Goal: Task Accomplishment & Management: Complete application form

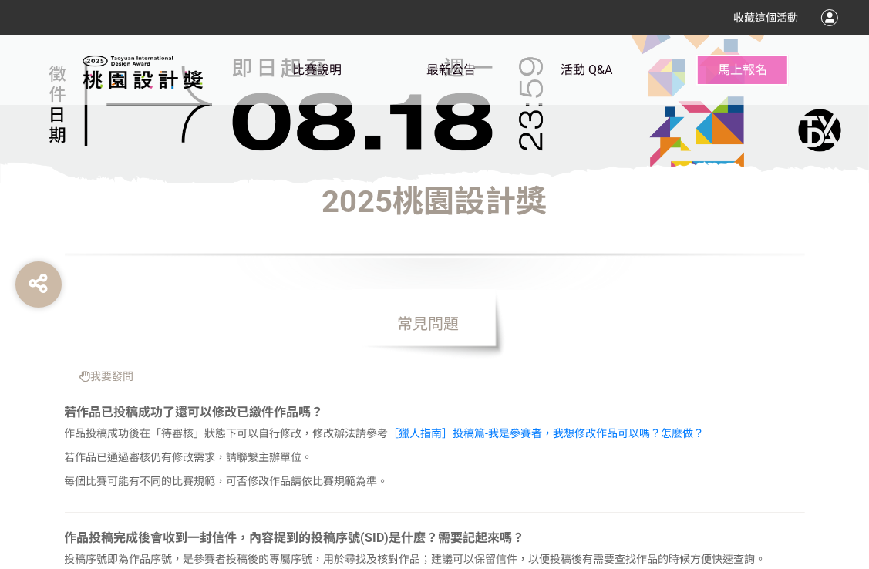
scroll to position [386, 0]
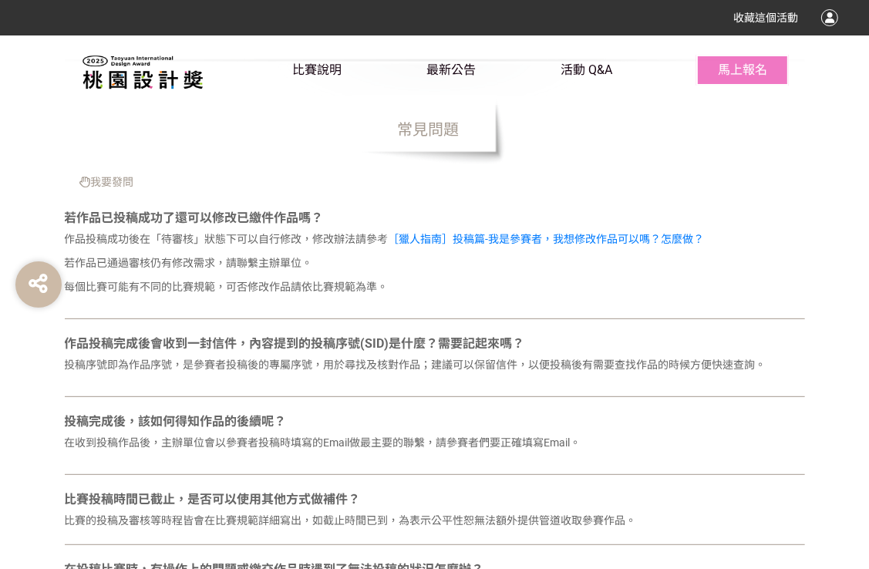
click at [290, 55] on div at bounding box center [186, 69] width 213 height 69
click at [293, 64] on span "比賽說明" at bounding box center [317, 69] width 49 height 15
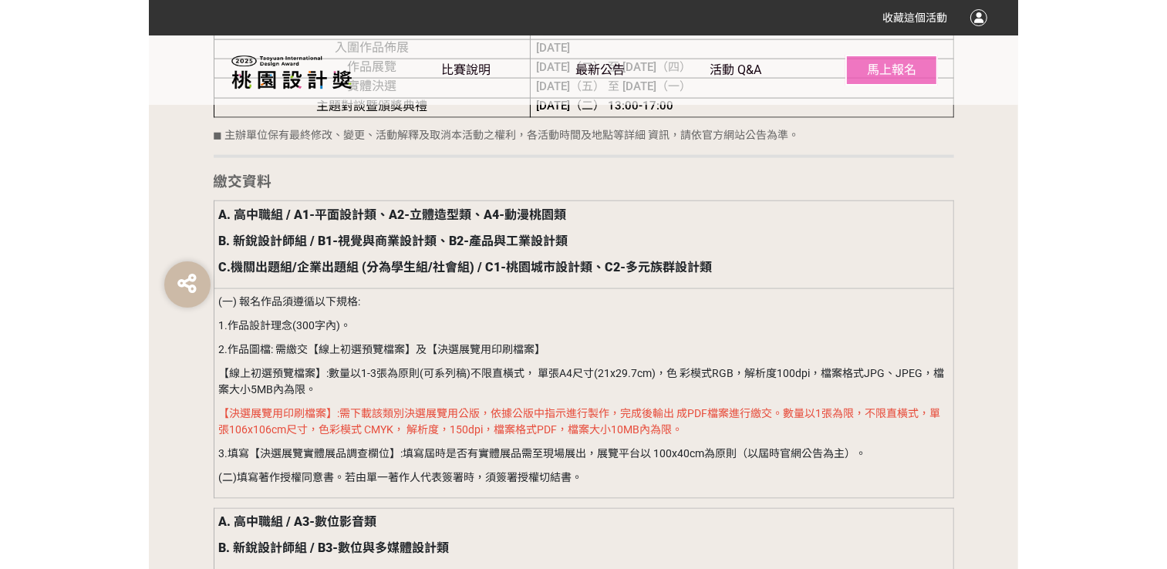
scroll to position [1697, 0]
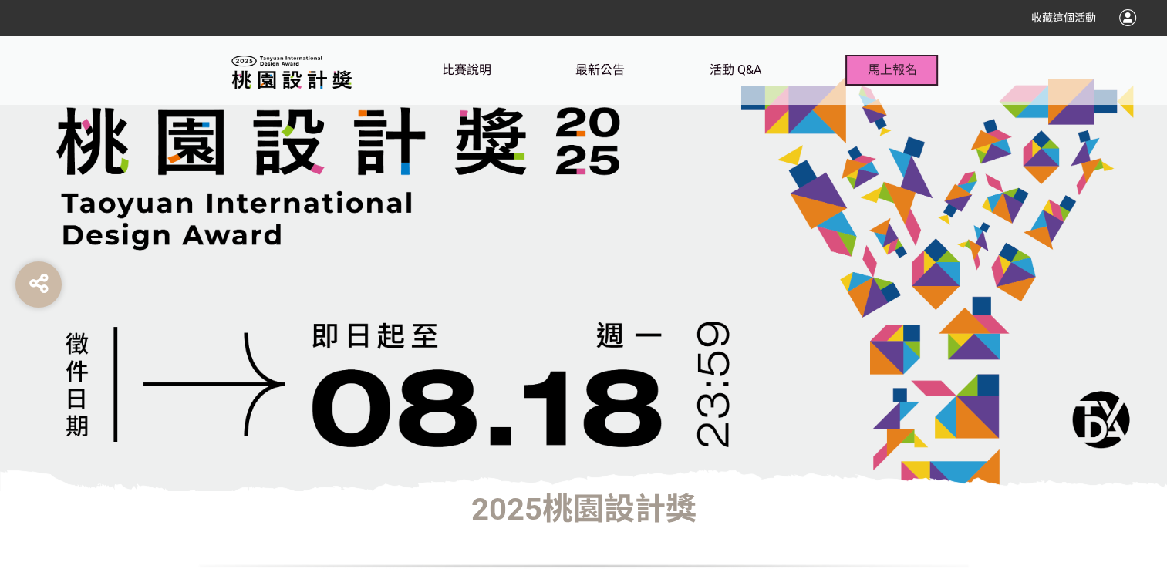
click at [877, 76] on span "馬上報名" at bounding box center [891, 69] width 49 height 15
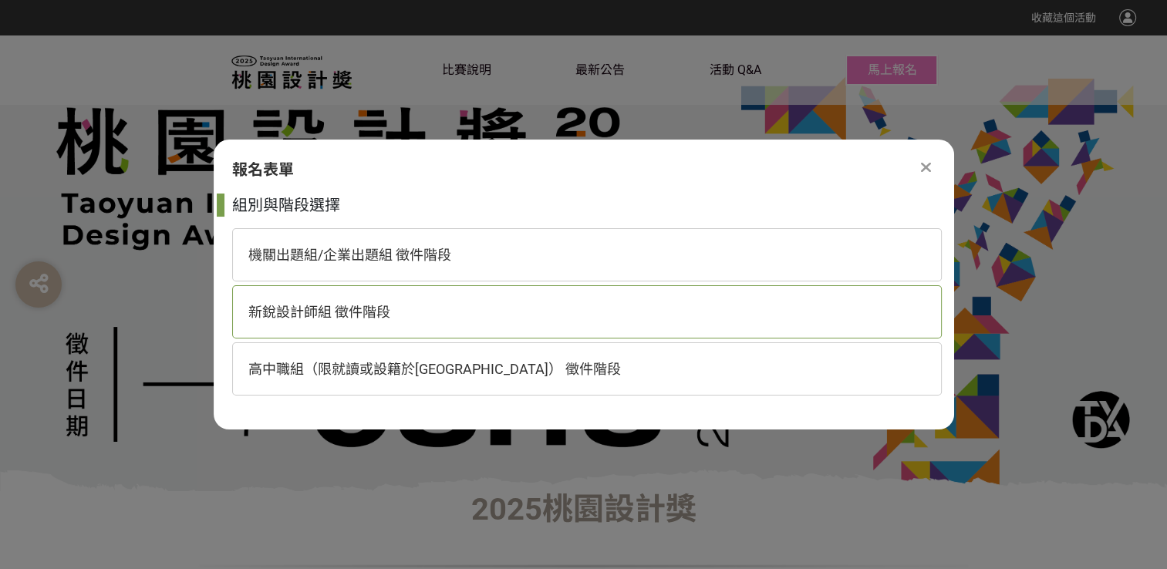
click at [389, 326] on div "新銳設計師組 徵件階段" at bounding box center [586, 311] width 709 height 53
select select "185203:185438"
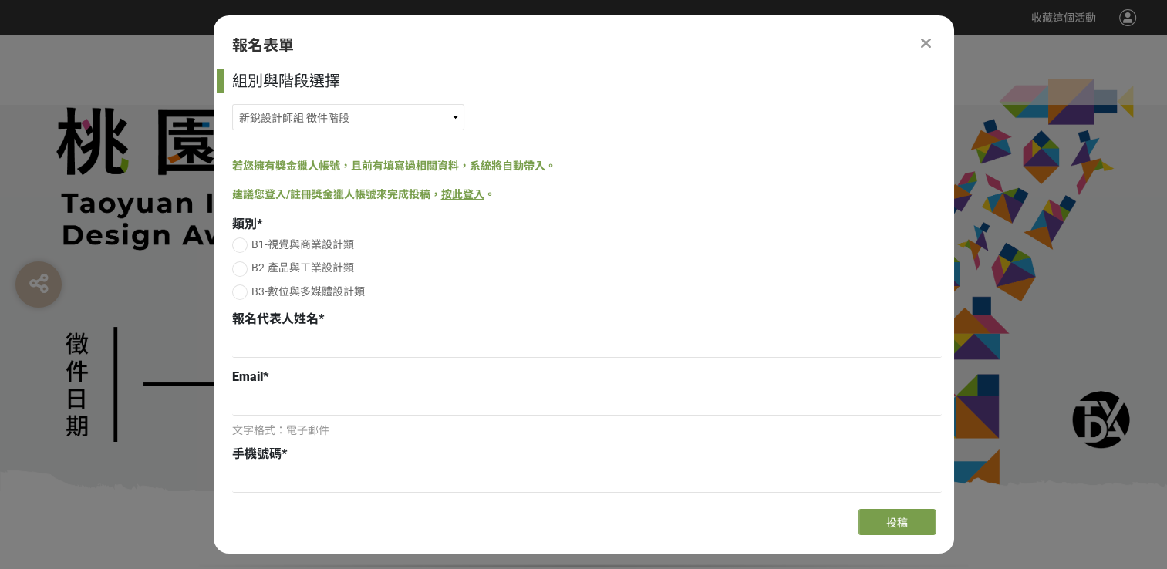
click at [248, 248] on label "B1-視覺與商業設計類" at bounding box center [586, 245] width 709 height 16
click at [243, 248] on input "B1-視覺與商業設計類" at bounding box center [238, 245] width 10 height 10
radio input "false"
click at [431, 106] on select "機關出題組/企業出題組 徵件階段 新銳設計師組 徵件階段 高中職組（限就讀或設籍於桃園市） 徵件階段" at bounding box center [348, 117] width 232 height 26
drag, startPoint x: 431, startPoint y: 106, endPoint x: 432, endPoint y: 157, distance: 50.1
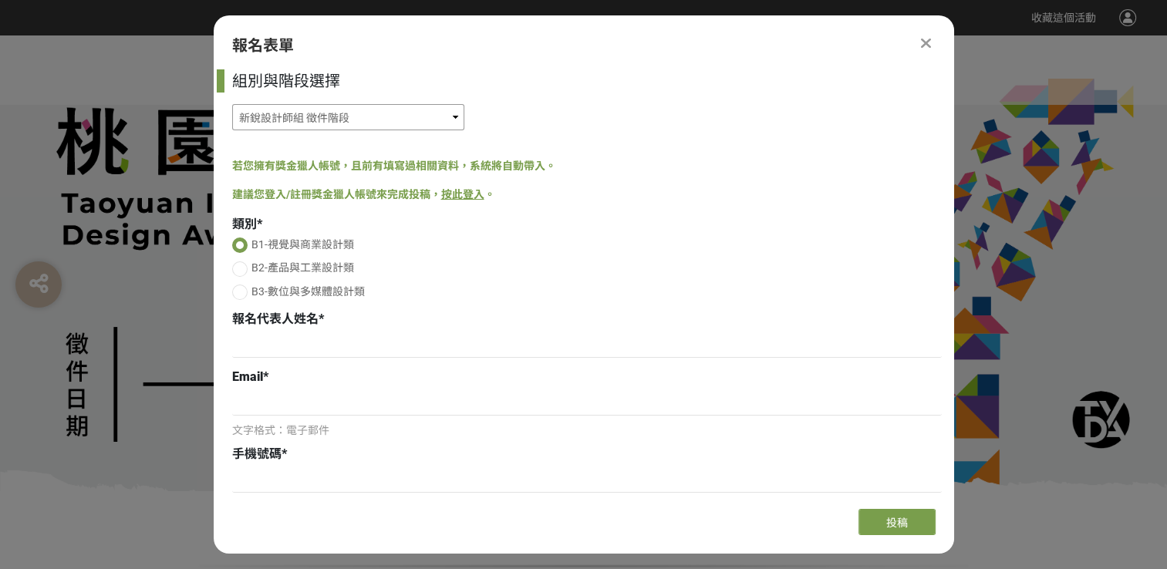
click at [431, 106] on select "機關出題組/企業出題組 徵件階段 新銳設計師組 徵件階段 高中職組（限就讀或設籍於桃園市） 徵件階段" at bounding box center [348, 117] width 232 height 26
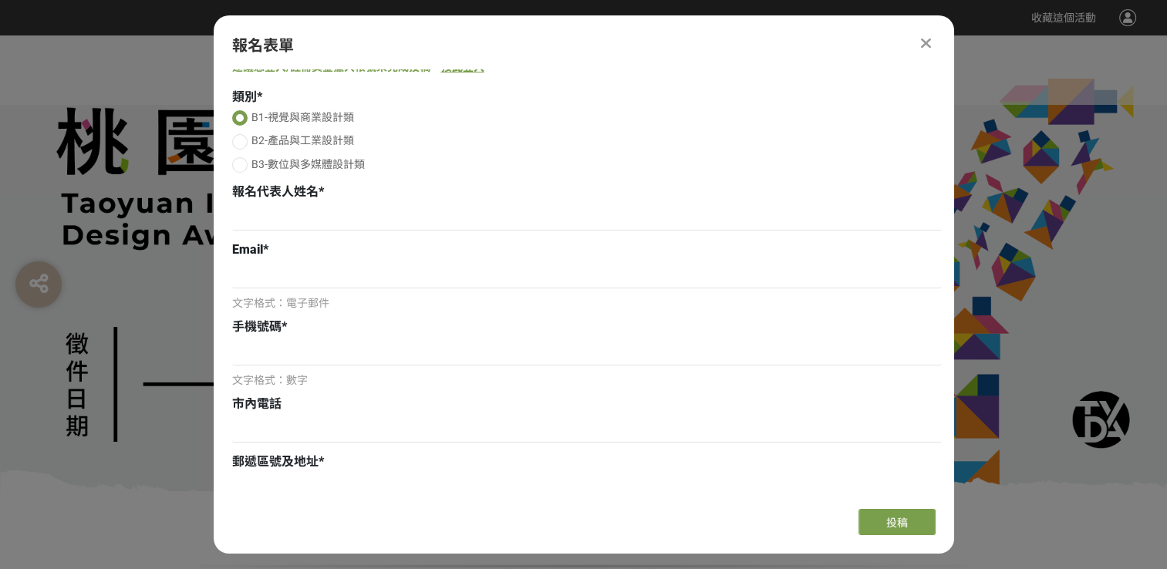
scroll to position [154, 0]
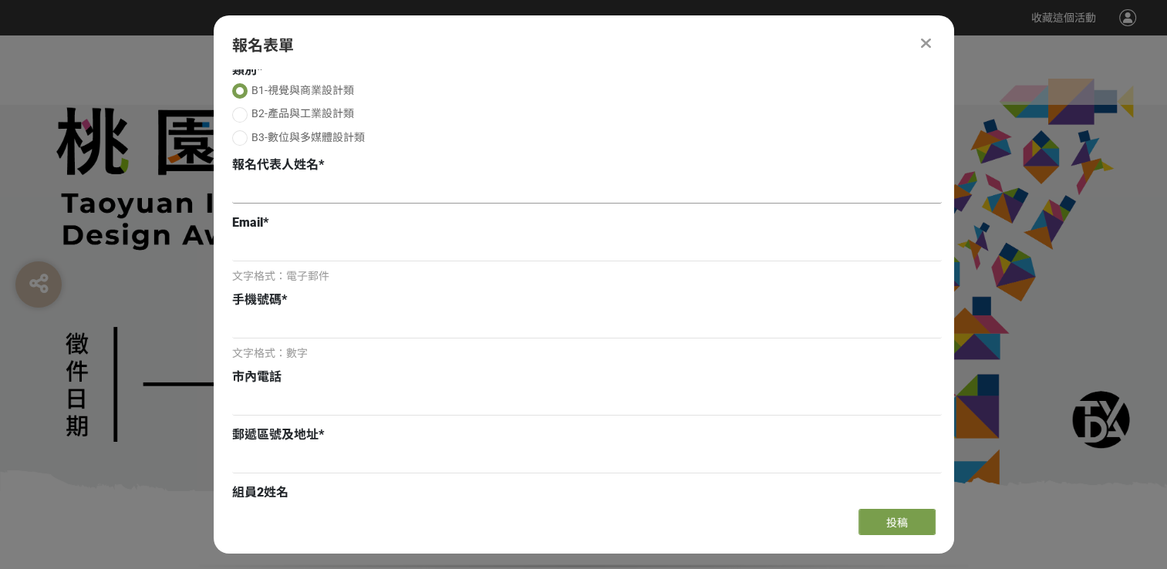
click at [371, 195] on input at bounding box center [586, 190] width 709 height 26
type input "江依庭"
type input "evonn6224@gmail.com"
type input "0971621969"
click at [315, 329] on input at bounding box center [586, 325] width 709 height 26
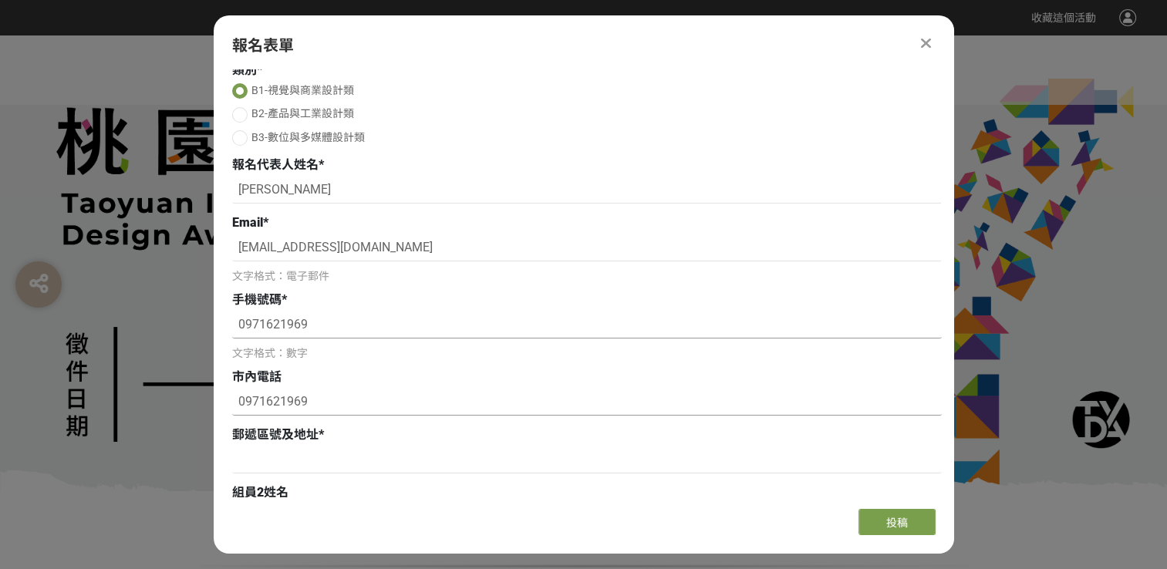
type input "0971621969"
drag, startPoint x: 312, startPoint y: 406, endPoint x: 169, endPoint y: 426, distance: 144.1
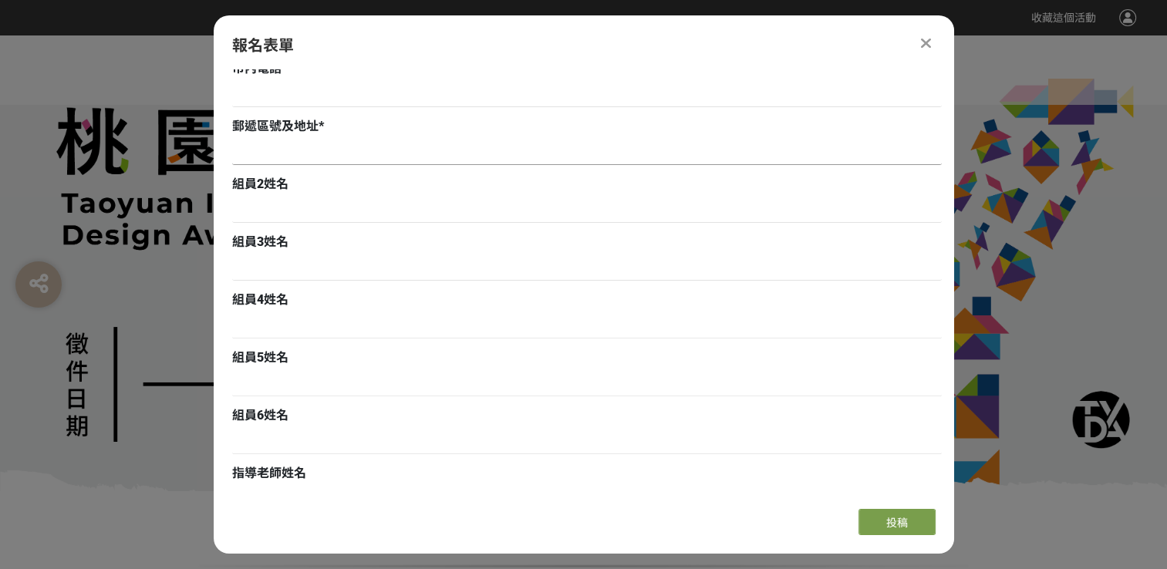
click at [338, 153] on input at bounding box center [586, 152] width 709 height 26
click at [232, 147] on input "新北市中和區圓山路151巷6號2樓" at bounding box center [586, 152] width 709 height 26
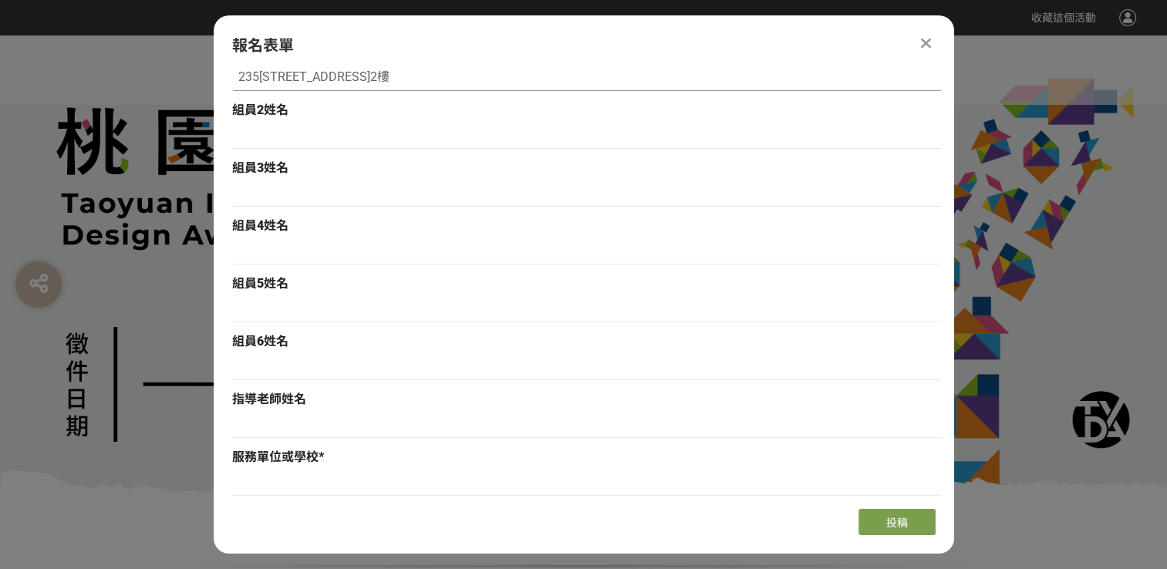
scroll to position [540, 0]
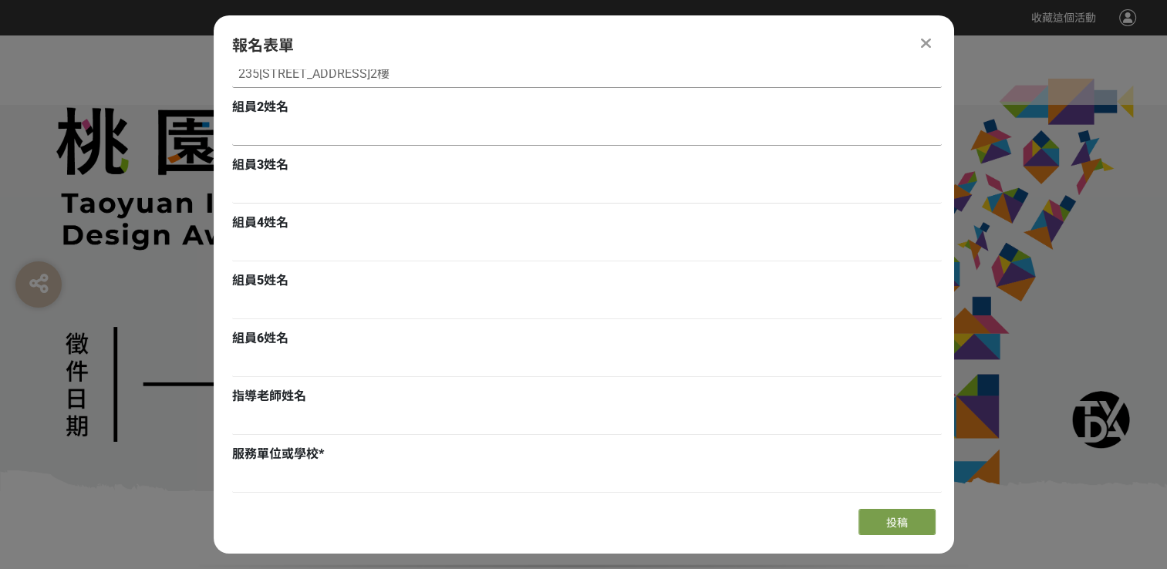
type input "235新北市中和區圓山路151巷6號2樓"
click at [403, 124] on input at bounding box center [586, 133] width 709 height 26
click at [429, 128] on input at bounding box center [586, 133] width 709 height 26
type input "蔡依珊"
click at [430, 187] on input at bounding box center [586, 190] width 709 height 26
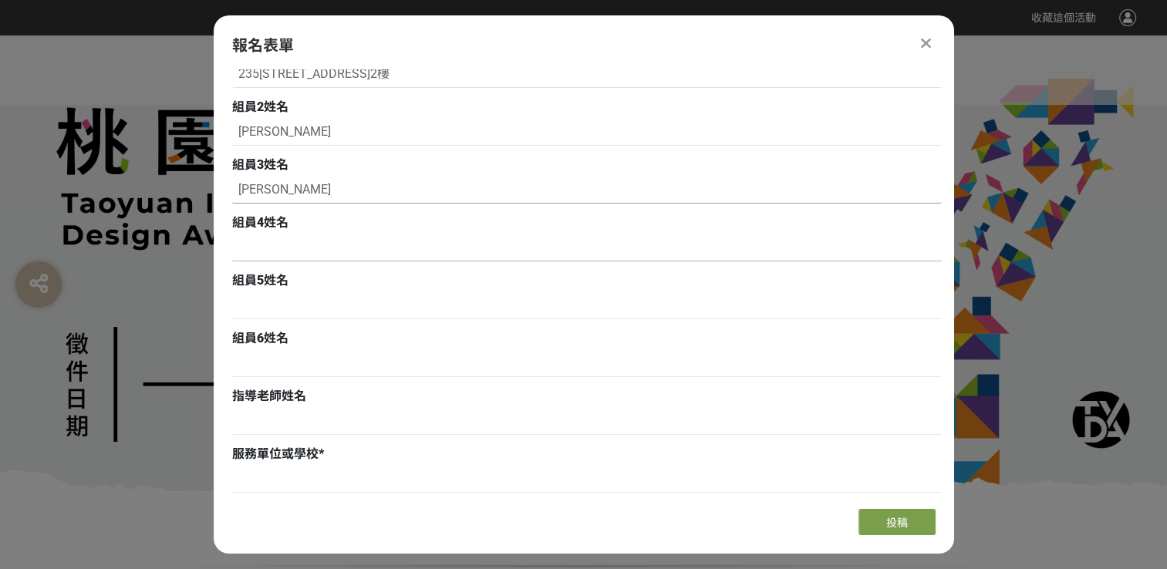
type input "潘宣宇"
click at [305, 248] on input at bounding box center [586, 248] width 709 height 26
type input "吳兆媛"
click at [372, 305] on input at bounding box center [586, 306] width 709 height 26
type input "張芸榛"
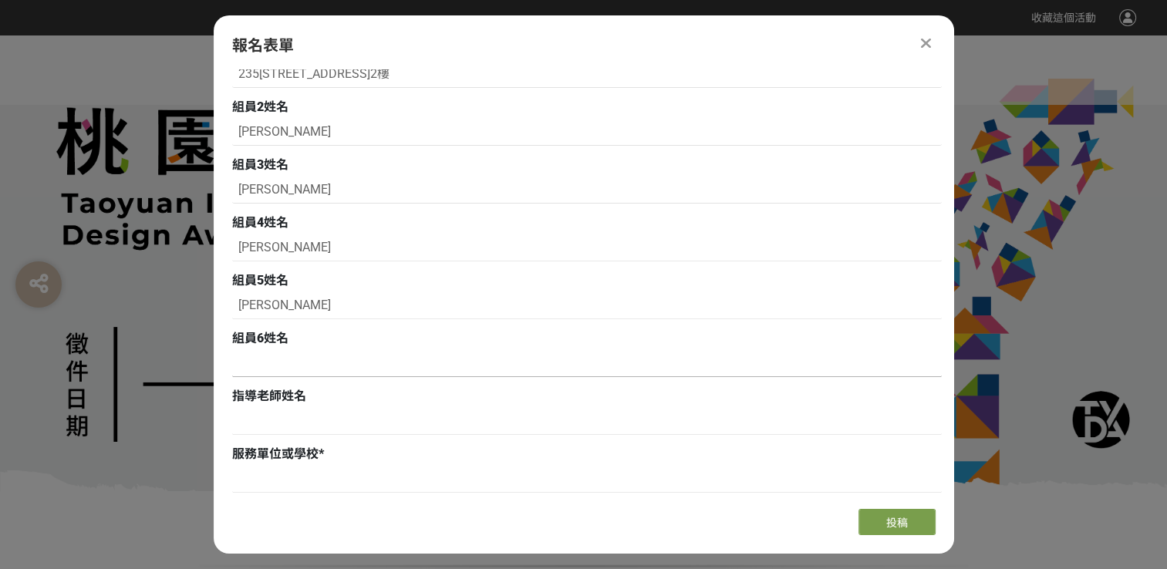
click at [358, 363] on input at bounding box center [586, 364] width 709 height 26
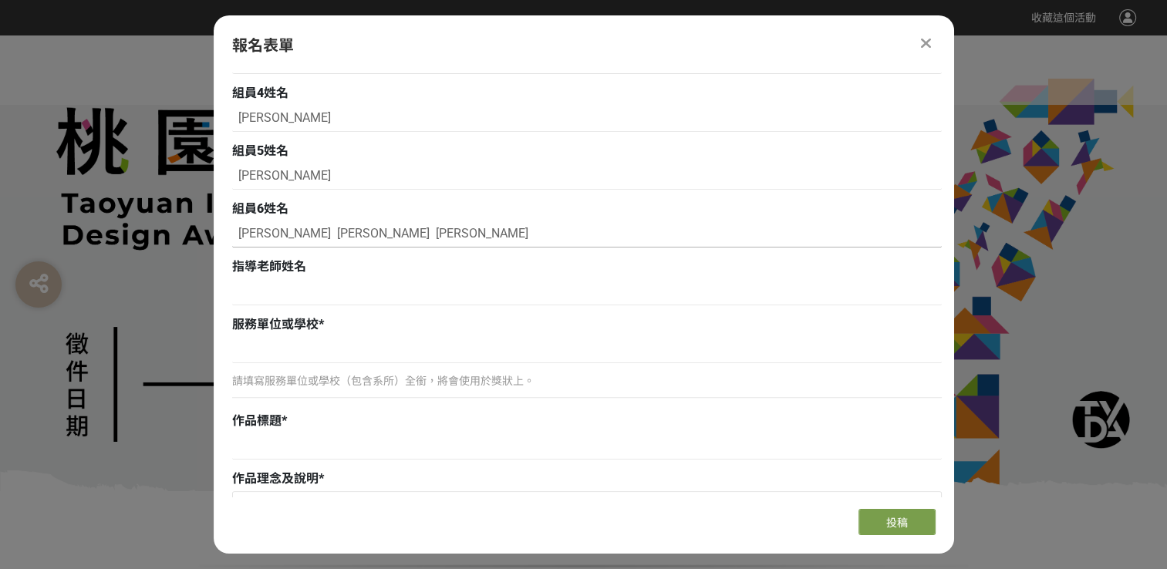
scroll to position [694, 0]
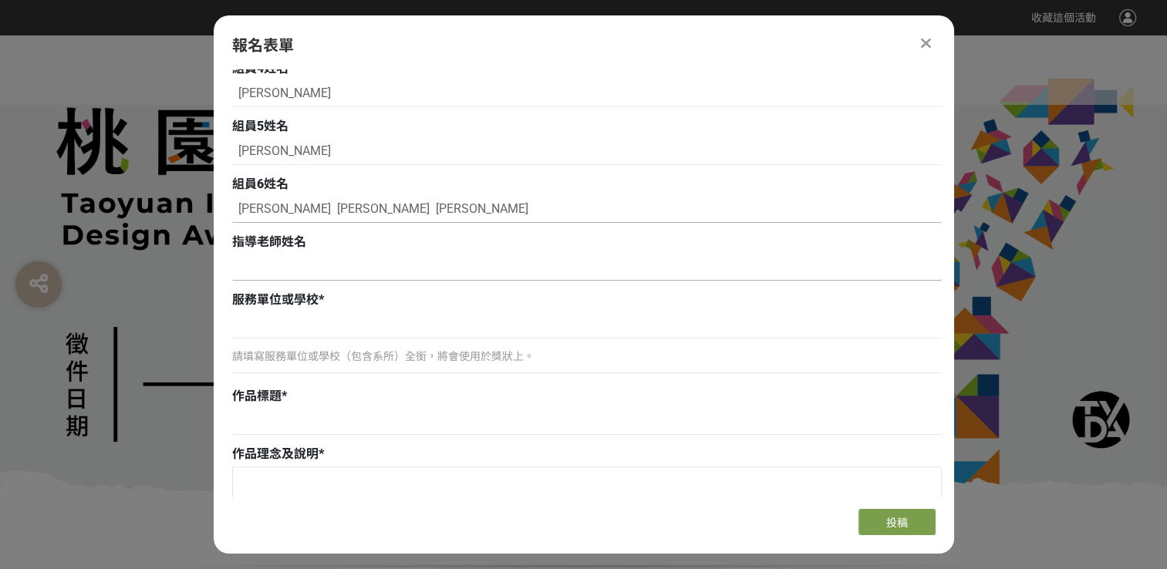
type input "張珈雯 彭雅妮 鄭郁靚"
click at [379, 265] on input at bounding box center [586, 267] width 709 height 26
type input "許得輝"
click at [324, 325] on input at bounding box center [586, 325] width 709 height 26
drag, startPoint x: 253, startPoint y: 324, endPoint x: 265, endPoint y: 329, distance: 12.5
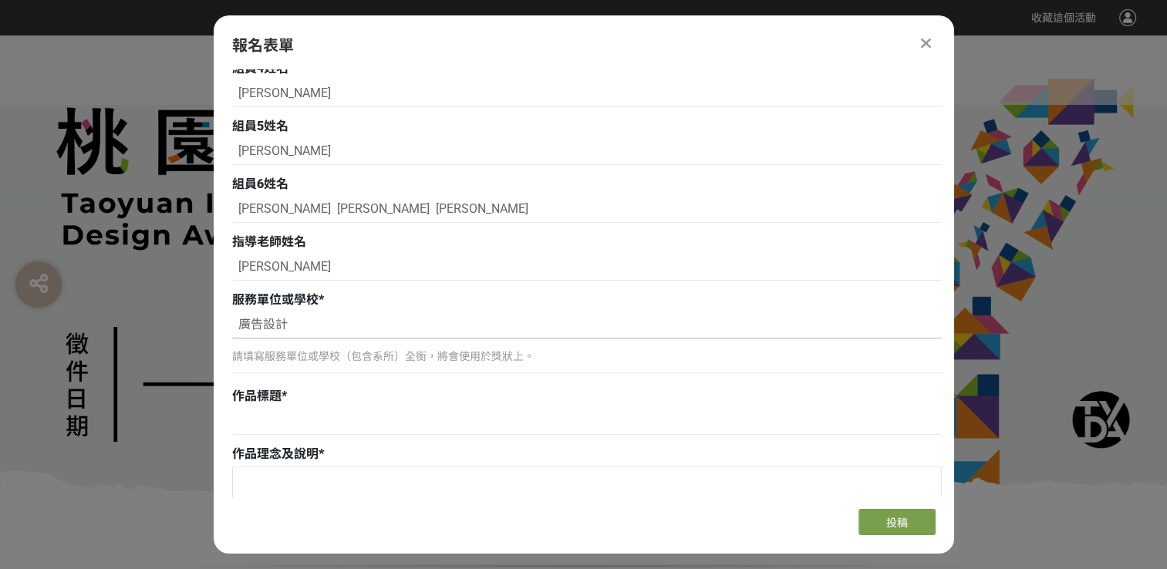
click at [265, 329] on input "廣告設計" at bounding box center [586, 325] width 709 height 26
click at [298, 317] on input "廣告設計" at bounding box center [586, 325] width 709 height 26
click at [264, 332] on input "廣告設" at bounding box center [586, 325] width 709 height 26
click at [261, 327] on input "廣設" at bounding box center [586, 325] width 709 height 26
type input "廣設品牌形象組"
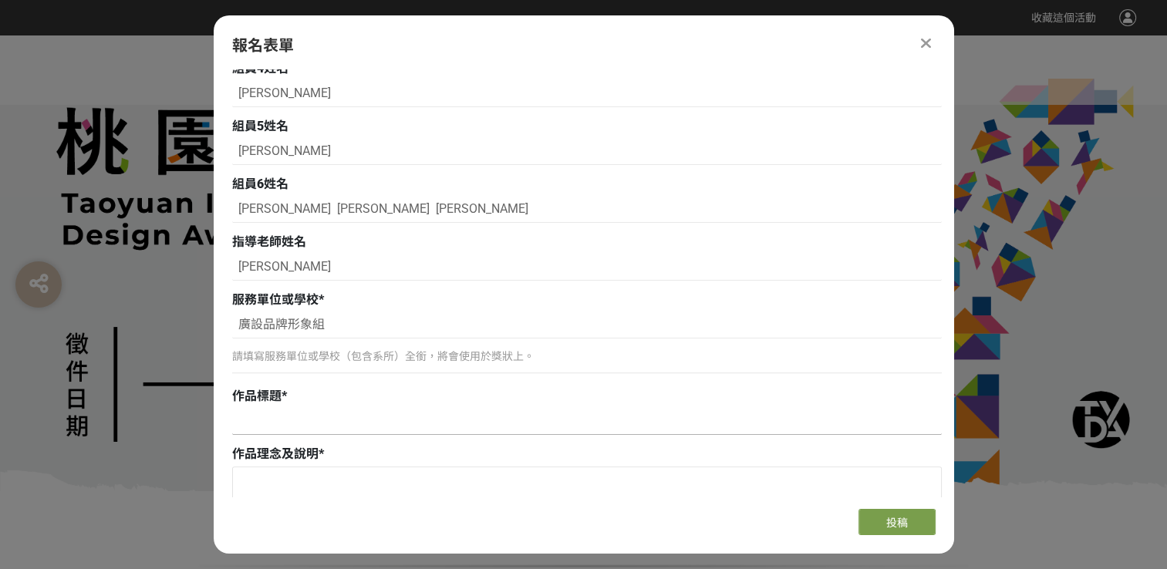
click at [309, 433] on input at bounding box center [586, 422] width 709 height 26
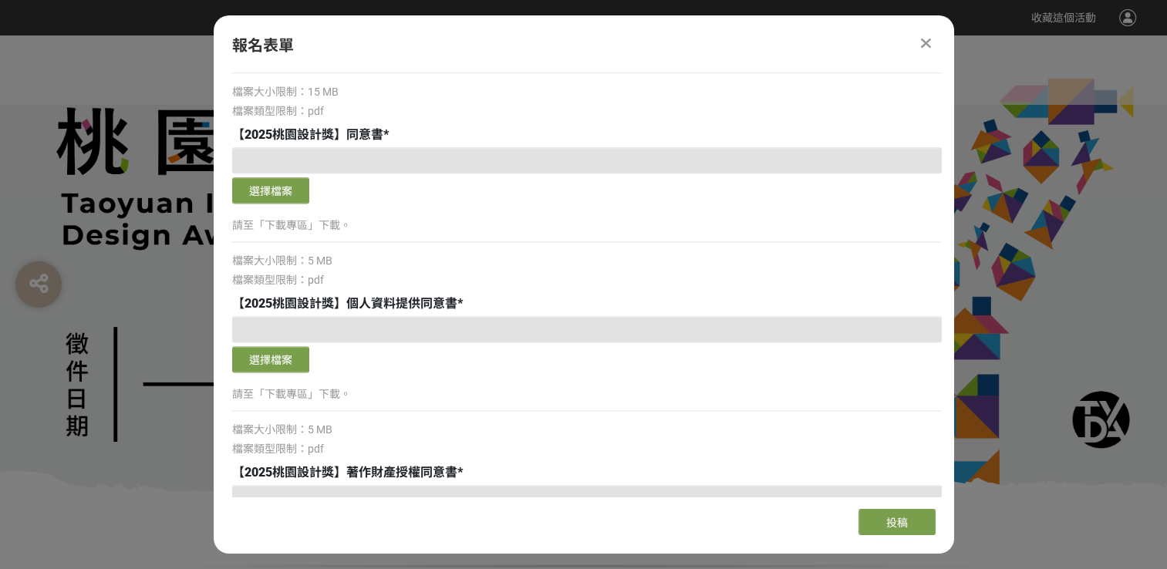
scroll to position [1928, 0]
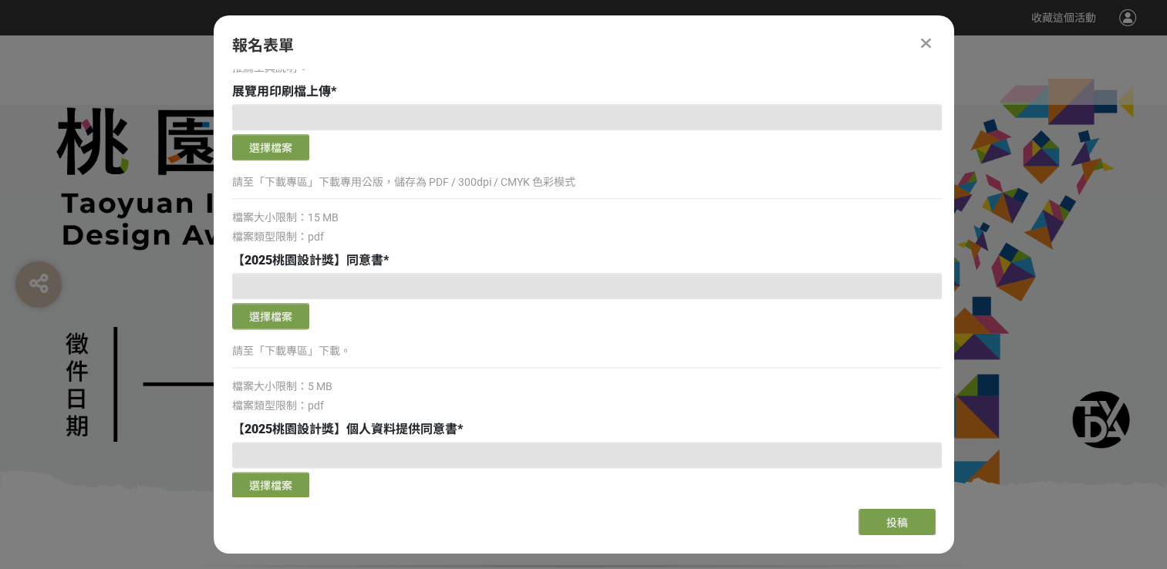
type input "我是大藝術家"
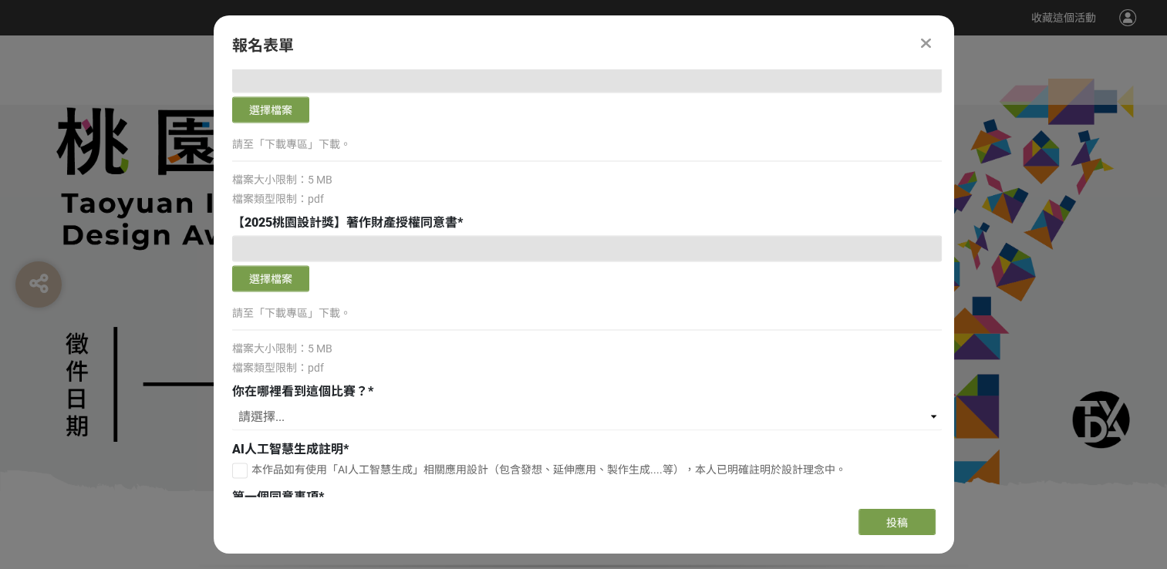
scroll to position [2391, 0]
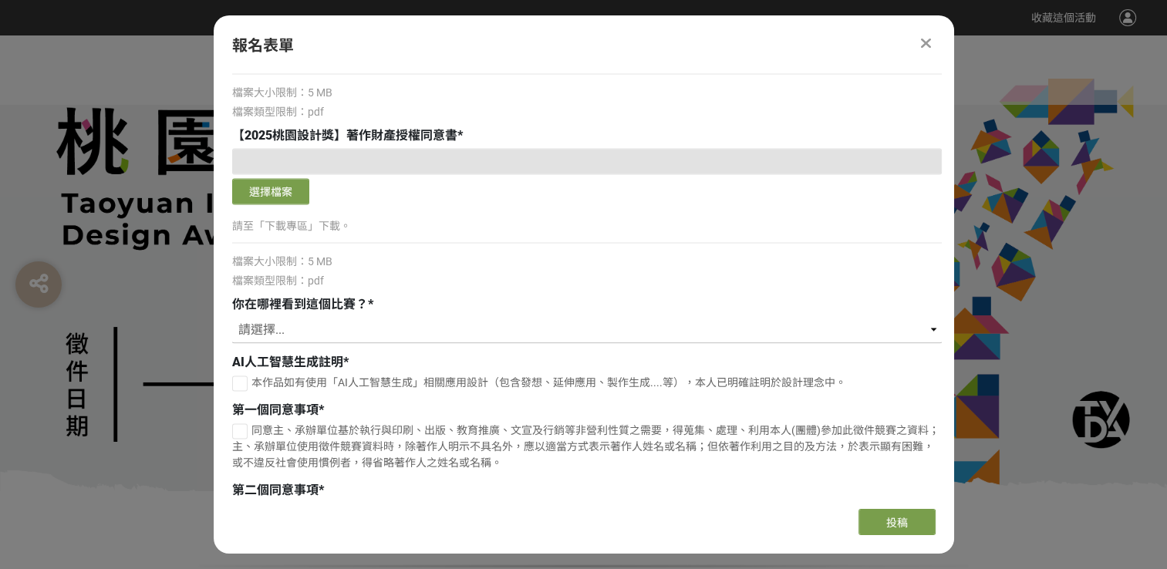
click at [336, 327] on select "請選擇... 獎金獵人網站 Facebook / Instagram 校園講座 / 老師系上推薦 電子郵件 海報 其他" at bounding box center [586, 330] width 709 height 26
select select "校園講座 / 老師系上推薦"
click at [232, 317] on select "請選擇... 獎金獵人網站 Facebook / Instagram 校園講座 / 老師系上推薦 電子郵件 海報 其他" at bounding box center [586, 330] width 709 height 26
click at [234, 384] on div at bounding box center [239, 383] width 15 height 15
click at [235, 384] on icon at bounding box center [239, 383] width 9 height 11
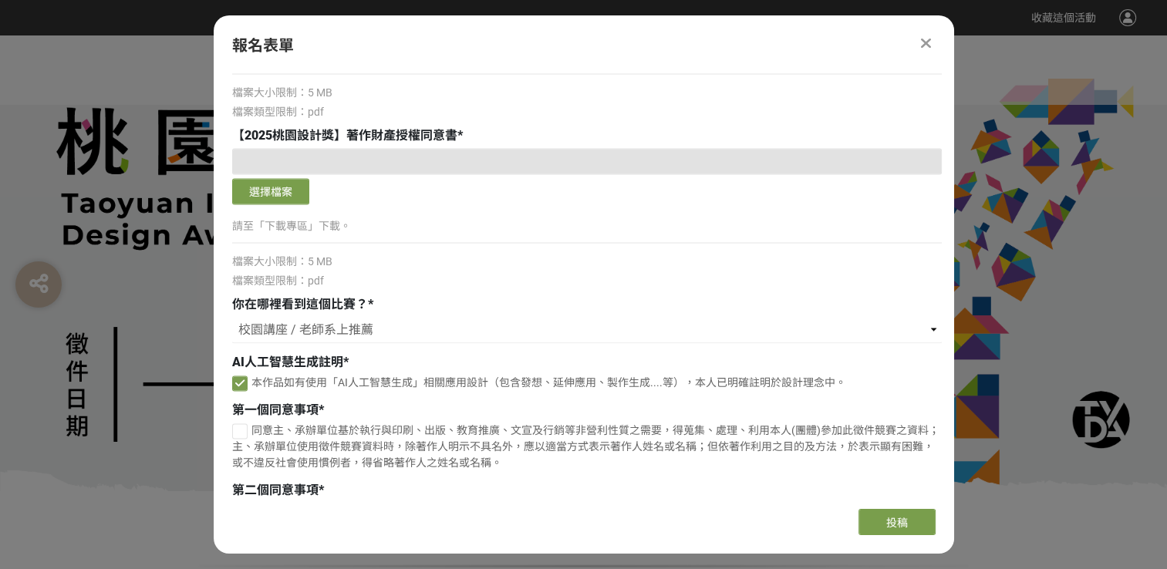
checkbox input "false"
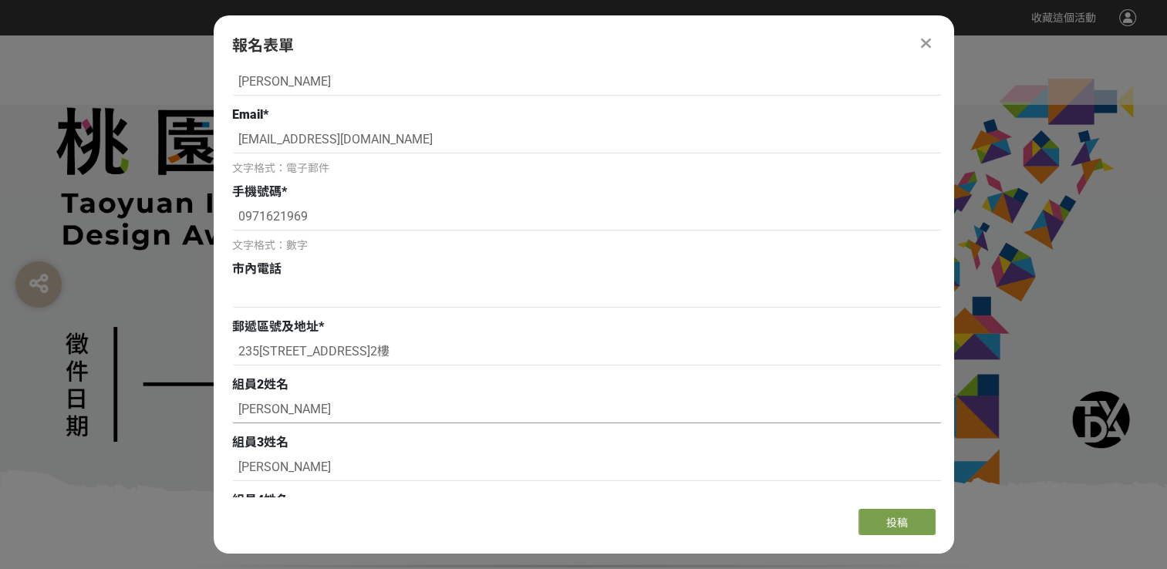
scroll to position [0, 0]
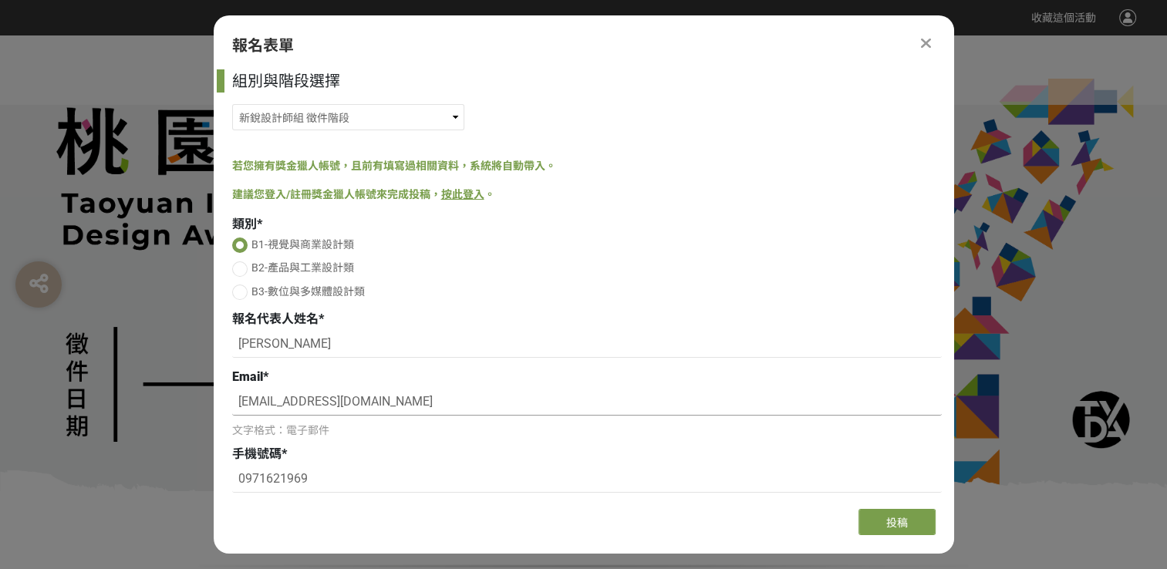
click at [292, 409] on input "evonn6224@gmail.com" at bounding box center [586, 402] width 709 height 26
click at [298, 400] on input "evonn6224@gmail.com" at bounding box center [586, 402] width 709 height 26
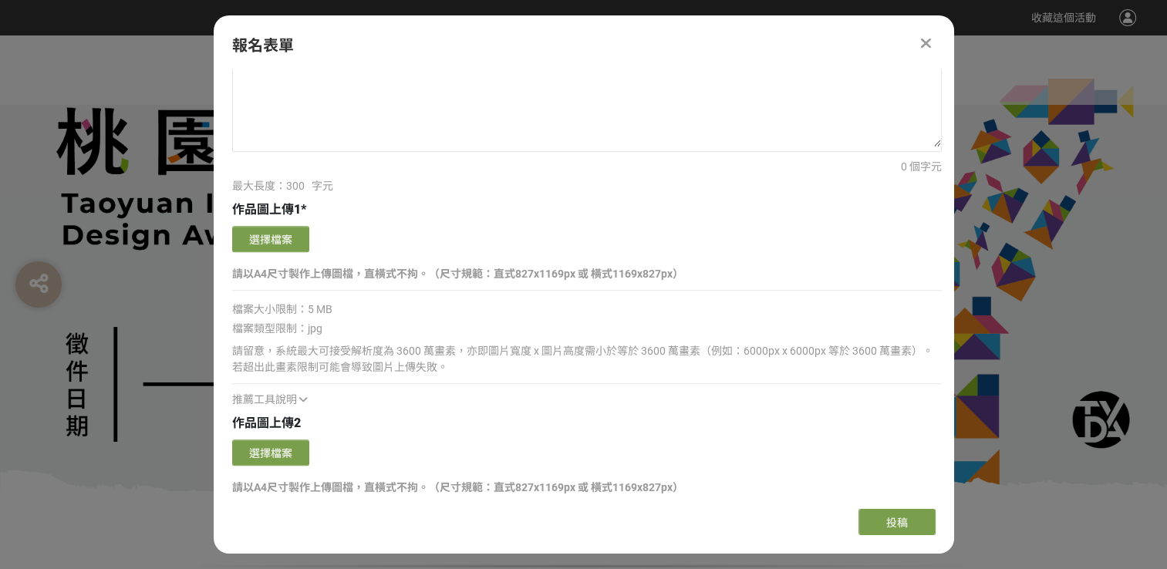
scroll to position [1234, 0]
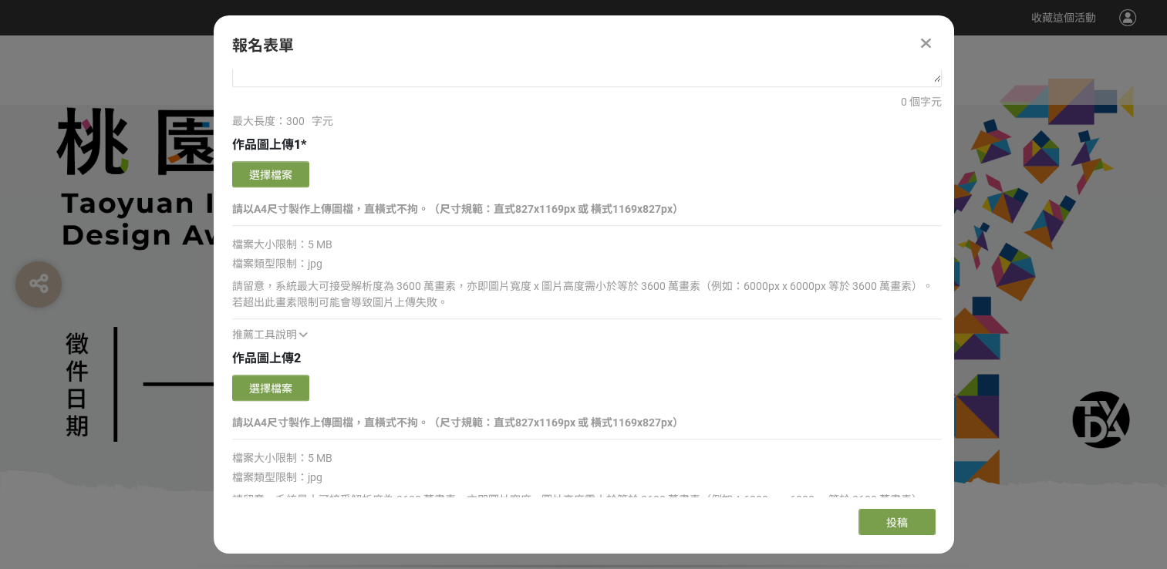
type input "evonn1211@gmail.com"
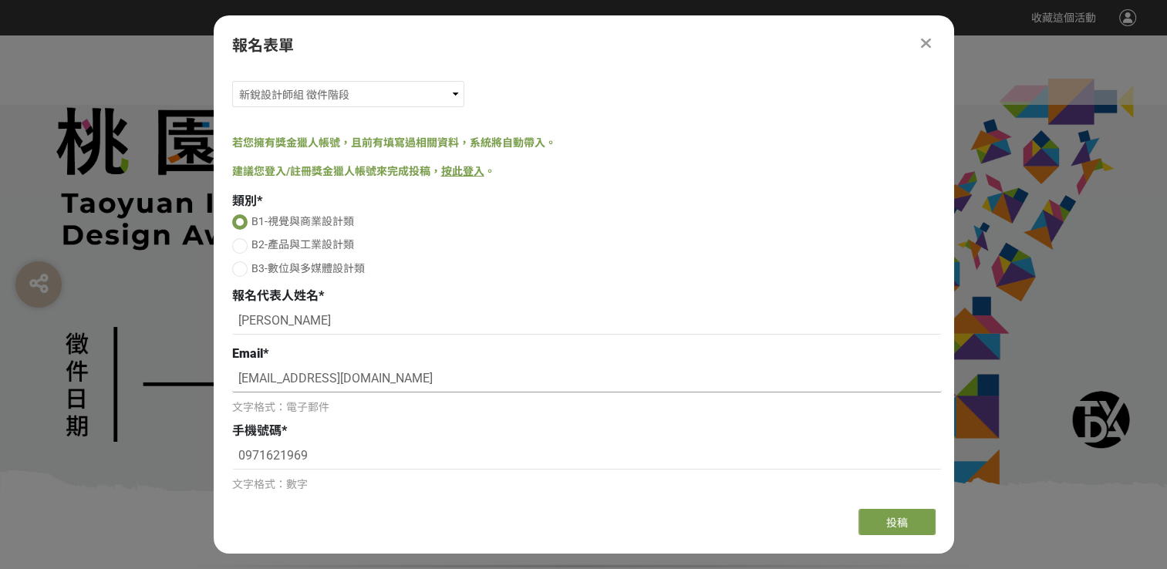
scroll to position [0, 0]
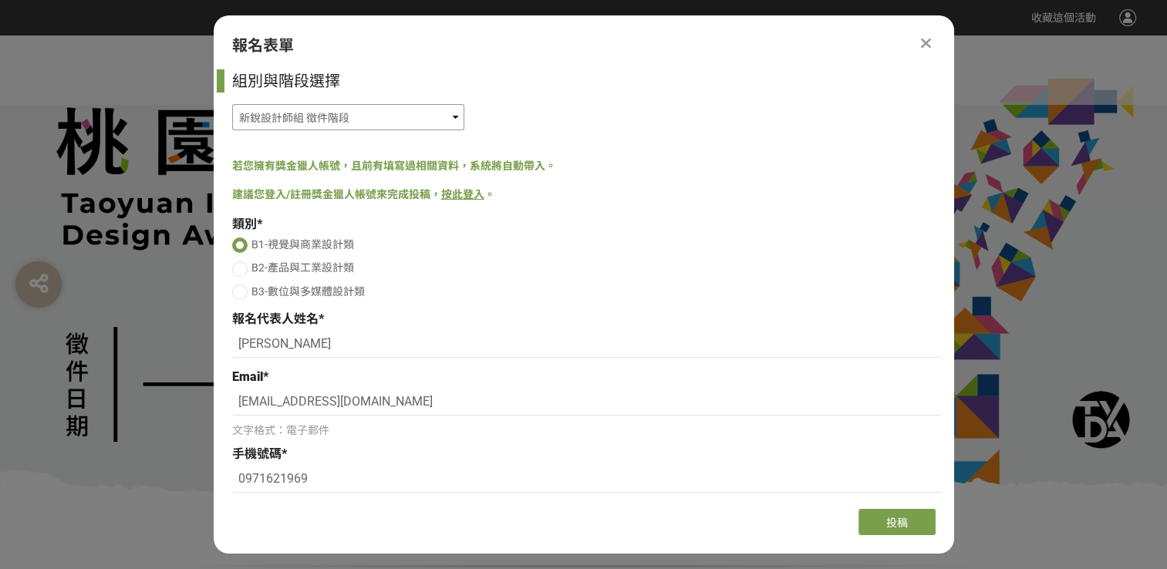
click at [416, 128] on select "機關出題組/企業出題組 徵件階段 新銳設計師組 徵件階段 高中職組（限就讀或設籍於桃園市） 徵件階段" at bounding box center [348, 117] width 232 height 26
select select "185204:185437"
click at [232, 104] on select "機關出題組/企業出題組 徵件階段 新銳設計師組 徵件階段 高中職組（限就讀或設籍於桃園市） 徵件階段" at bounding box center [348, 117] width 232 height 26
select select "校園講座 / 老師系上推薦"
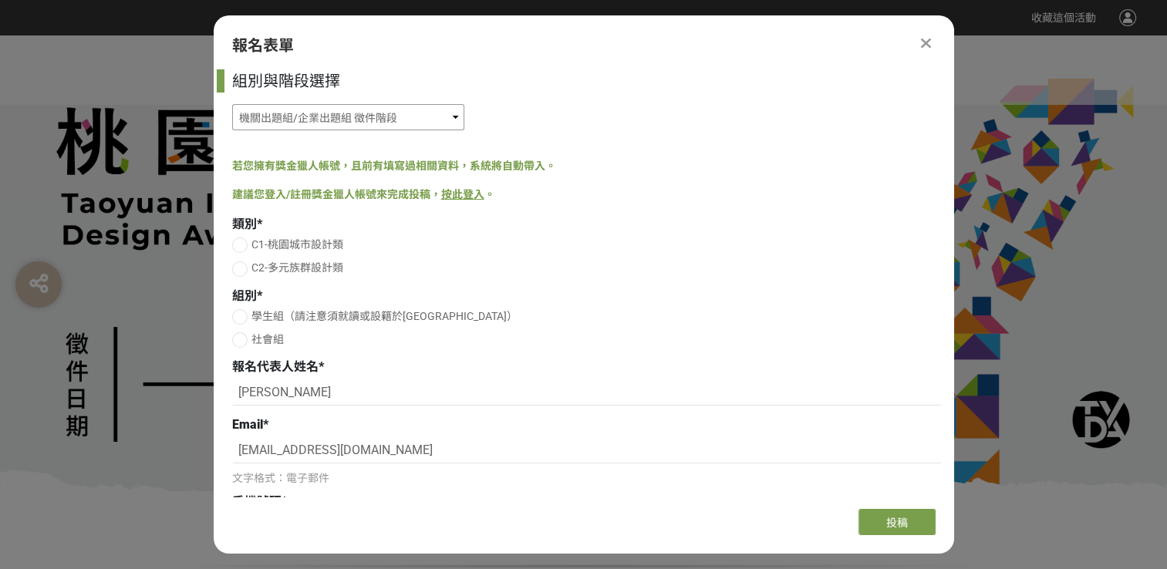
click at [410, 129] on select "機關出題組/企業出題組 徵件階段 新銳設計師組 徵件階段 高中職組（限就讀或設籍於桃園市） 徵件階段" at bounding box center [348, 117] width 232 height 26
select select "185203:185438"
click at [232, 104] on select "機關出題組/企業出題組 徵件階段 新銳設計師組 徵件階段 高中職組（限就讀或設籍於桃園市） 徵件階段" at bounding box center [348, 117] width 232 height 26
select select "校園講座 / 老師系上推薦"
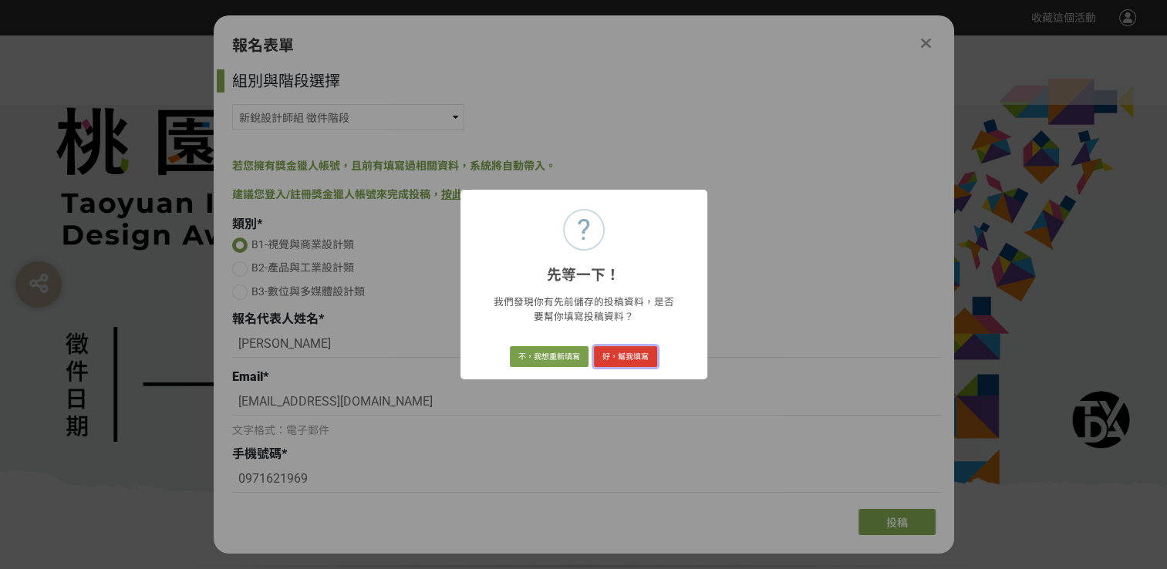
click at [595, 359] on button "好，幫我填寫" at bounding box center [625, 357] width 63 height 22
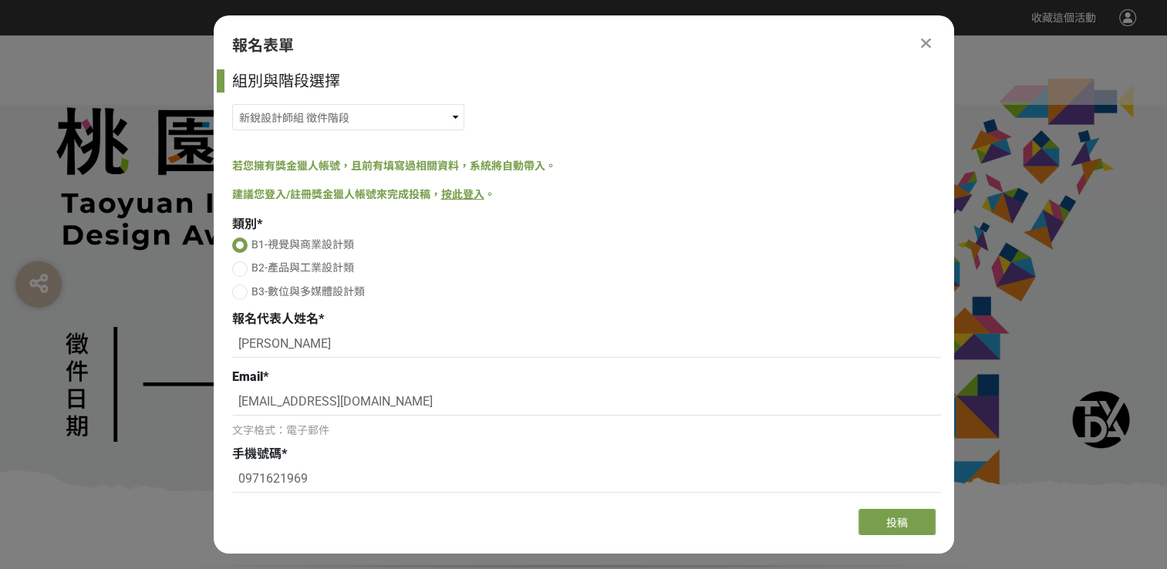
click at [245, 293] on div at bounding box center [239, 292] width 15 height 15
radio input "false"
radio input "true"
click at [242, 268] on div at bounding box center [239, 268] width 15 height 15
radio input "true"
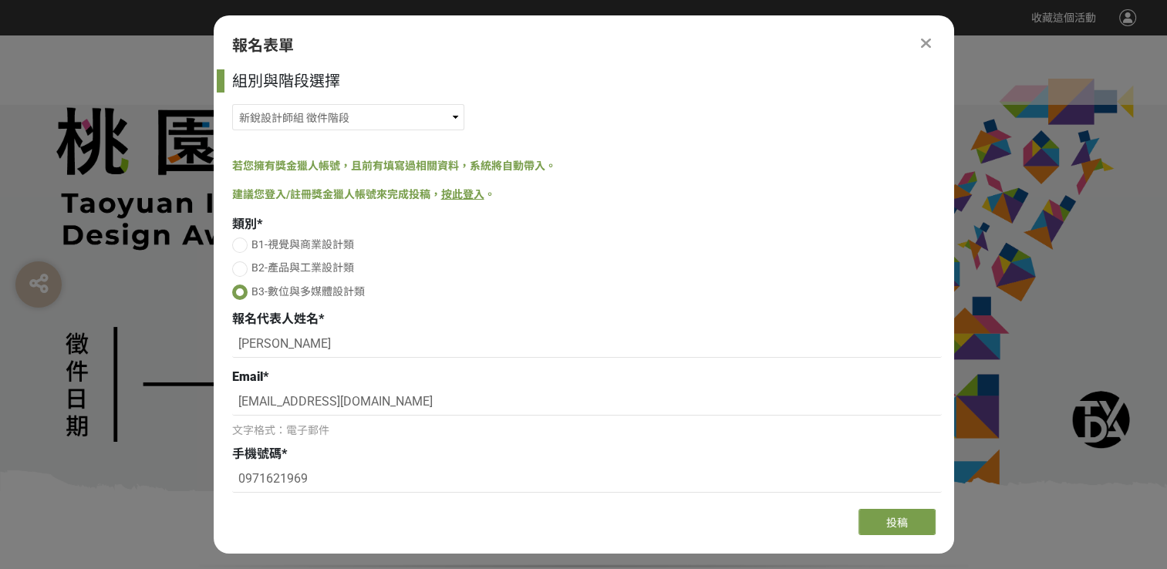
radio input "false"
click at [236, 251] on div at bounding box center [239, 245] width 15 height 15
radio input "true"
radio input "false"
click at [242, 267] on div at bounding box center [239, 268] width 15 height 15
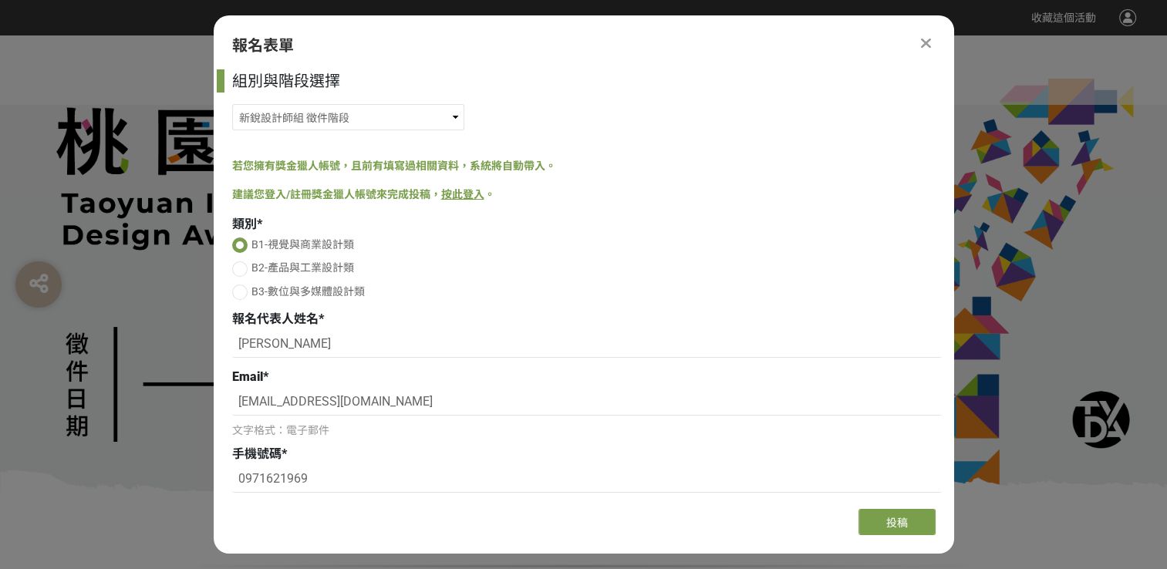
radio input "false"
radio input "true"
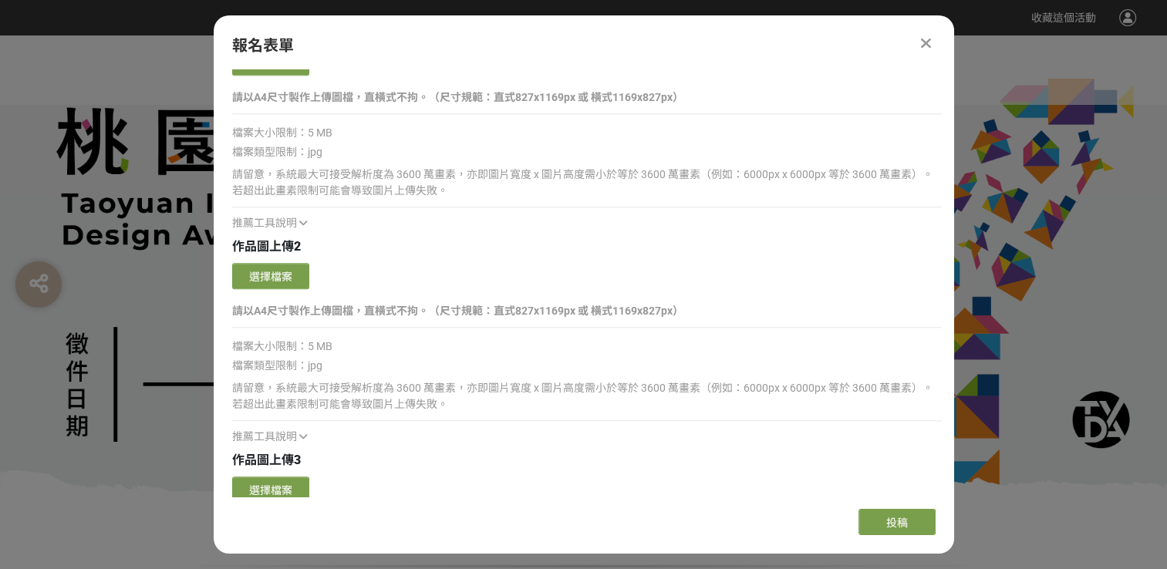
scroll to position [1465, 0]
